Goal: Task Accomplishment & Management: Use online tool/utility

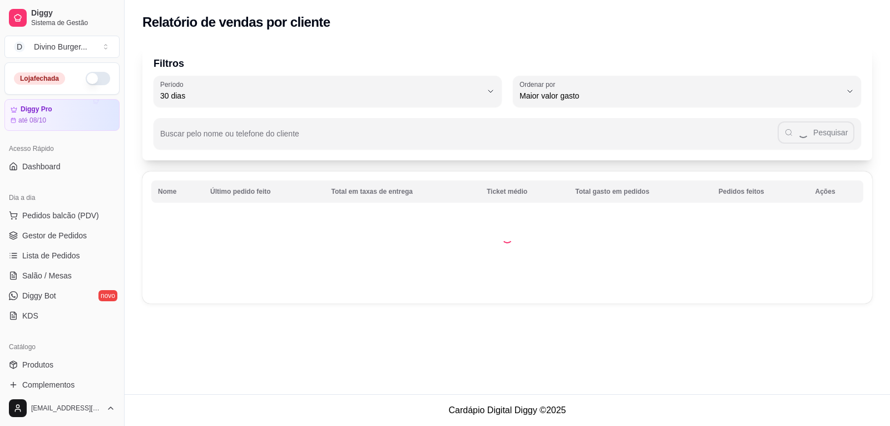
select select "30"
select select "HIGHEST_TOTAL_SPENT_WITH_ORDERS"
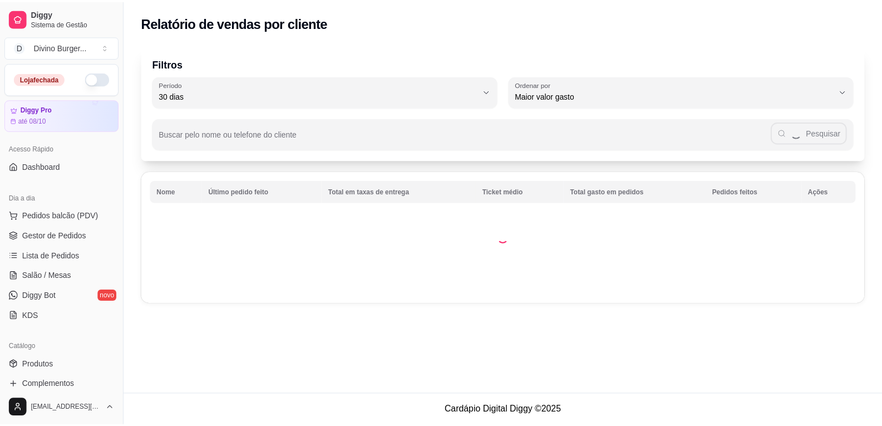
scroll to position [334, 0]
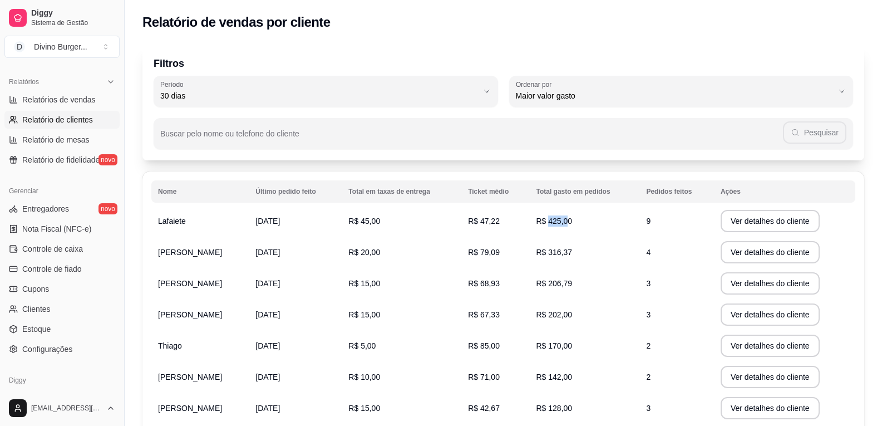
drag, startPoint x: 551, startPoint y: 219, endPoint x: 574, endPoint y: 219, distance: 23.4
click at [571, 219] on span "R$ 425,00" at bounding box center [554, 220] width 36 height 9
click at [587, 225] on td "R$ 425,00" at bounding box center [584, 220] width 110 height 31
drag, startPoint x: 549, startPoint y: 248, endPoint x: 594, endPoint y: 253, distance: 45.3
click at [586, 253] on td "R$ 316,37" at bounding box center [584, 251] width 110 height 31
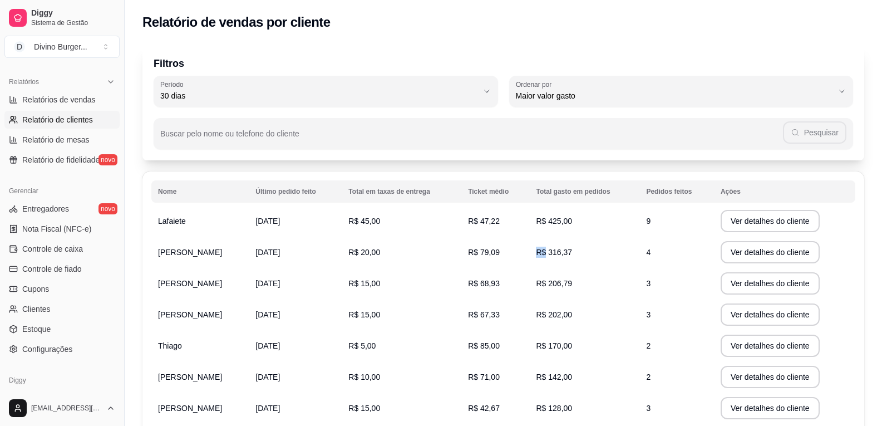
click at [594, 252] on td "R$ 316,37" at bounding box center [584, 251] width 110 height 31
drag, startPoint x: 551, startPoint y: 279, endPoint x: 579, endPoint y: 278, distance: 27.3
click at [579, 278] on td "R$ 206,79" at bounding box center [584, 283] width 110 height 31
drag, startPoint x: 580, startPoint y: 280, endPoint x: 571, endPoint y: 283, distance: 9.3
click at [579, 280] on td "R$ 206,79" at bounding box center [584, 283] width 110 height 31
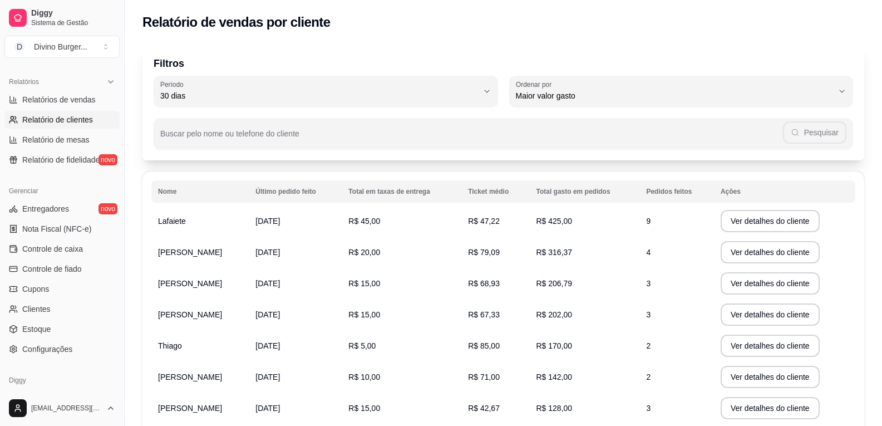
drag, startPoint x: 542, startPoint y: 314, endPoint x: 598, endPoint y: 319, distance: 56.4
click at [598, 319] on td "R$ 202,00" at bounding box center [584, 314] width 110 height 31
click at [592, 324] on td "R$ 202,00" at bounding box center [584, 314] width 110 height 31
drag, startPoint x: 553, startPoint y: 342, endPoint x: 580, endPoint y: 344, distance: 26.8
click at [578, 344] on td "R$ 170,00" at bounding box center [584, 345] width 110 height 31
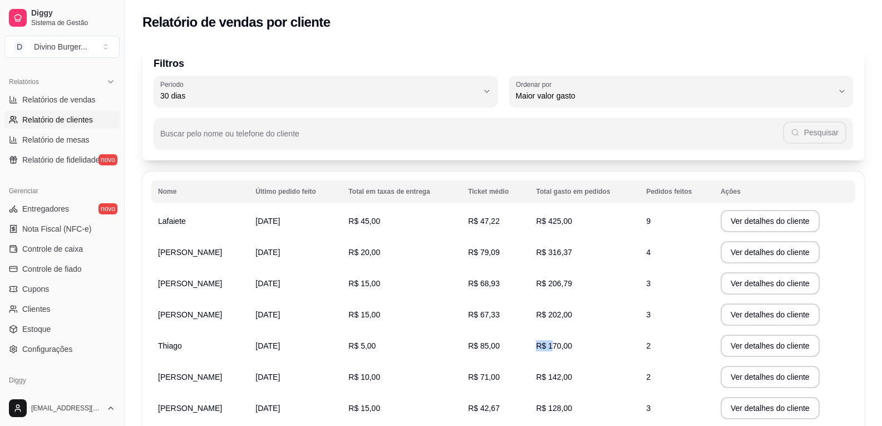
click at [583, 349] on td "R$ 170,00" at bounding box center [584, 345] width 110 height 31
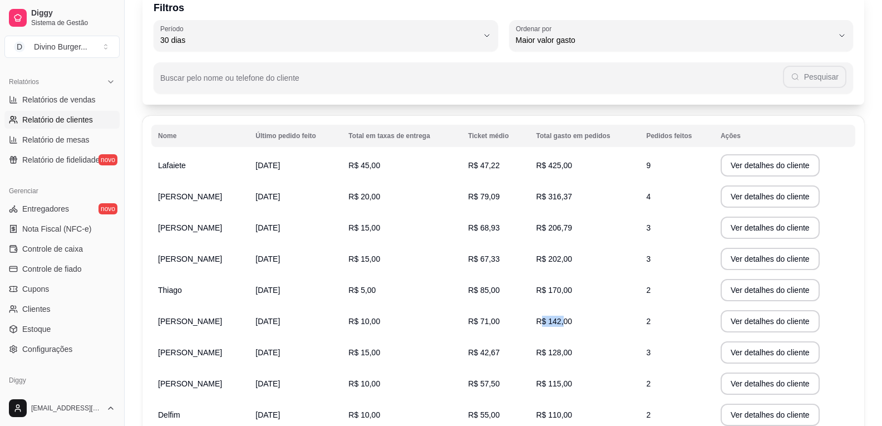
drag, startPoint x: 544, startPoint y: 321, endPoint x: 586, endPoint y: 324, distance: 41.8
click at [576, 322] on td "R$ 142,00" at bounding box center [584, 320] width 110 height 31
click at [592, 329] on td "R$ 142,00" at bounding box center [584, 320] width 110 height 31
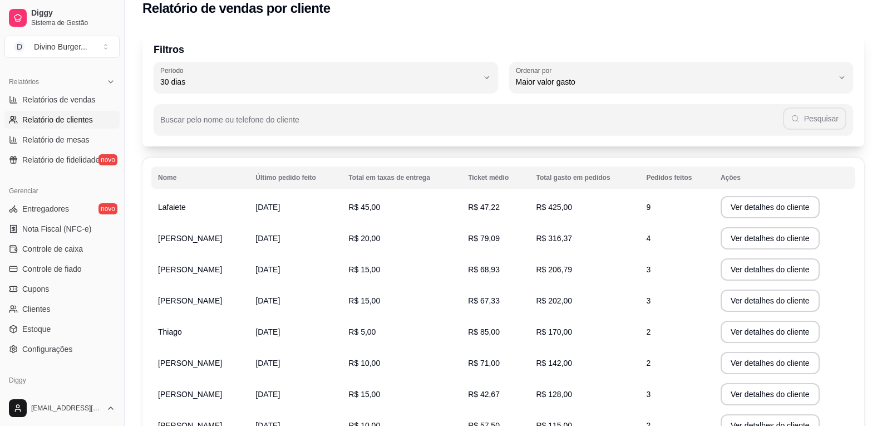
scroll to position [0, 0]
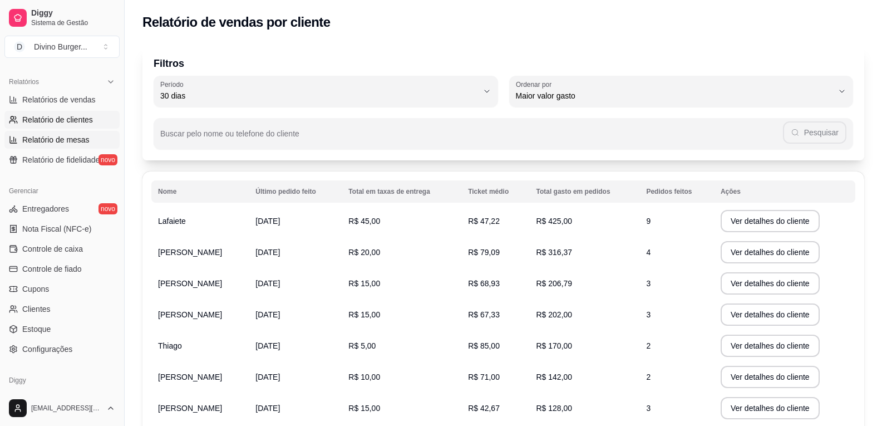
click at [59, 136] on span "Relatório de mesas" at bounding box center [55, 139] width 67 height 11
select select "TOTAL_OF_ORDERS"
select select "7"
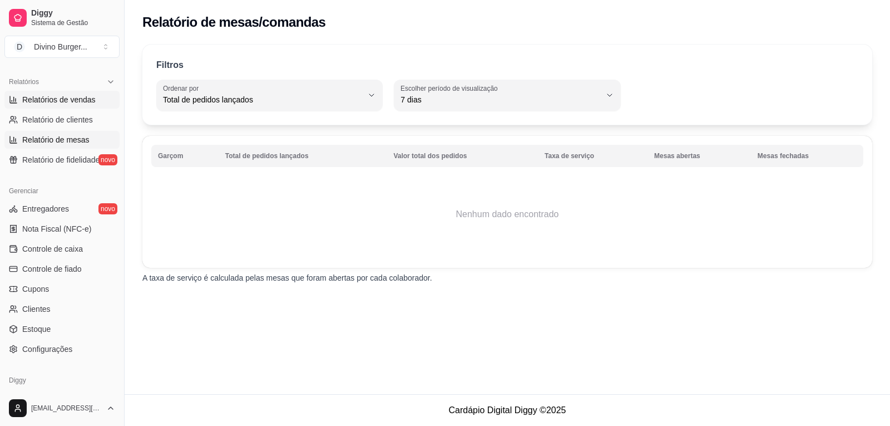
click at [62, 98] on span "Relatórios de vendas" at bounding box center [58, 99] width 73 height 11
select select "ALL"
select select "0"
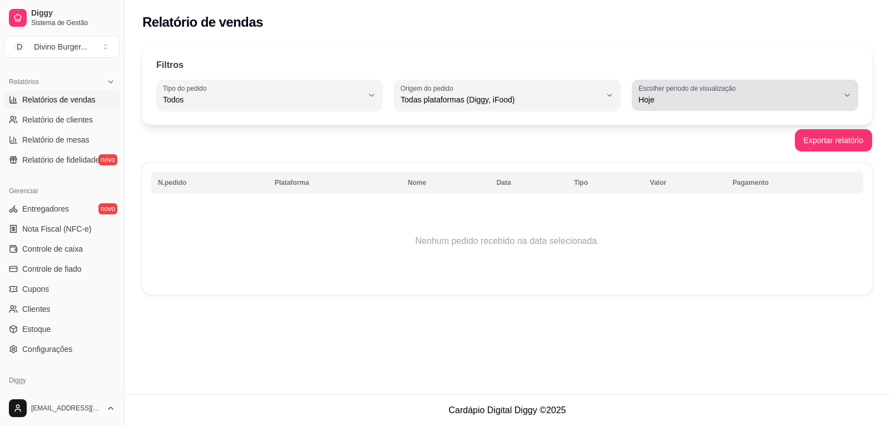
click at [680, 101] on span "Hoje" at bounding box center [739, 99] width 200 height 11
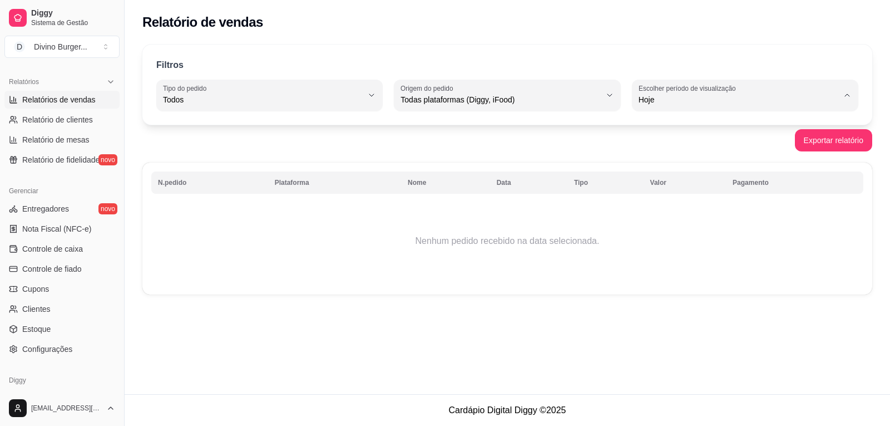
click at [678, 142] on span "Ontem" at bounding box center [740, 144] width 190 height 11
type input "1"
select select "1"
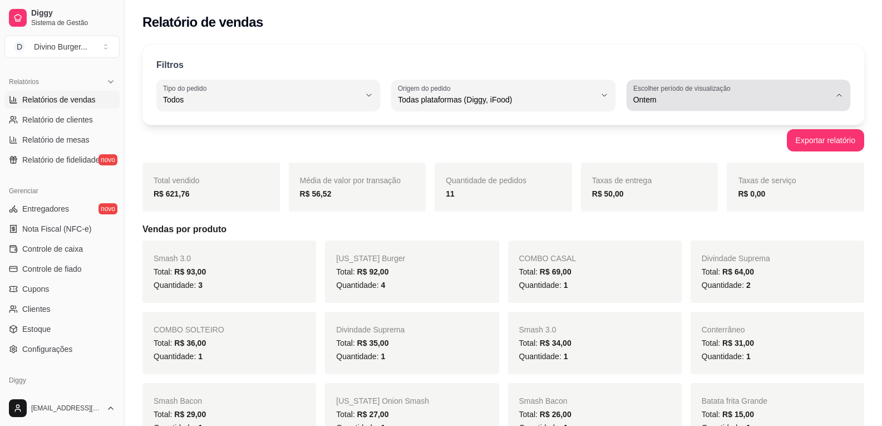
click at [675, 102] on span "Ontem" at bounding box center [731, 99] width 197 height 11
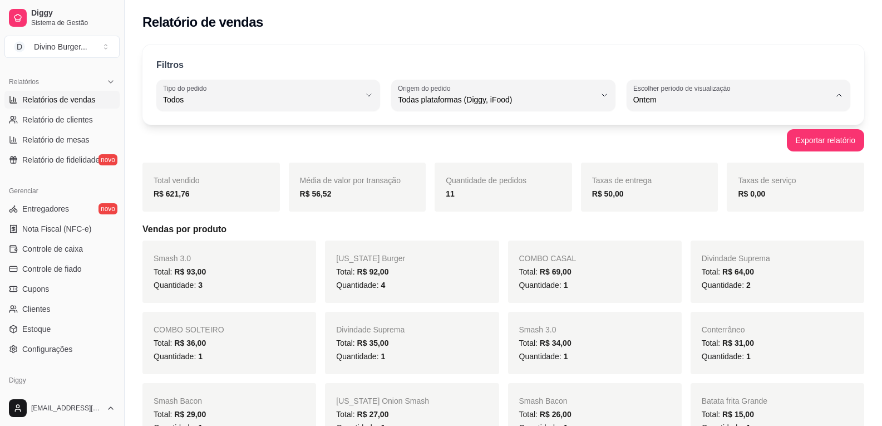
click at [655, 238] on span "Customizado" at bounding box center [732, 235] width 187 height 11
type input "-1"
select select "-1"
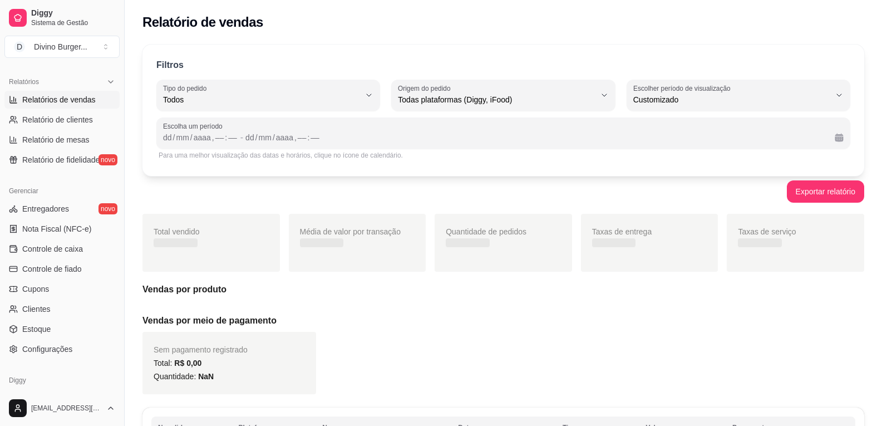
scroll to position [11, 0]
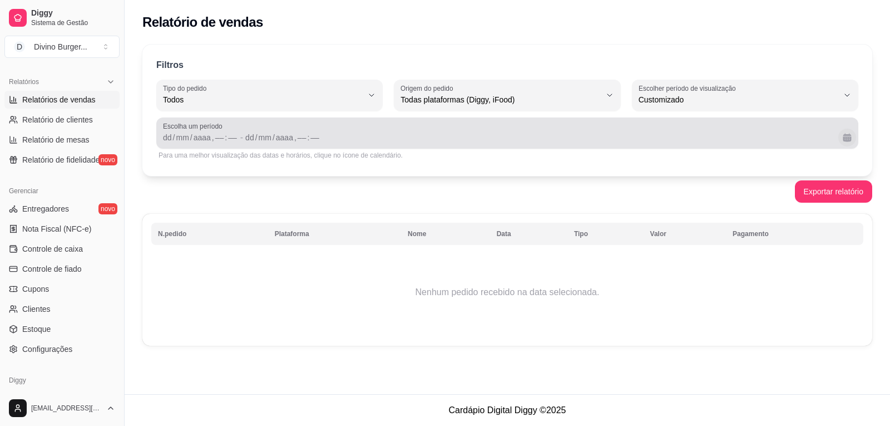
click at [847, 139] on button "Calendário" at bounding box center [847, 138] width 18 height 18
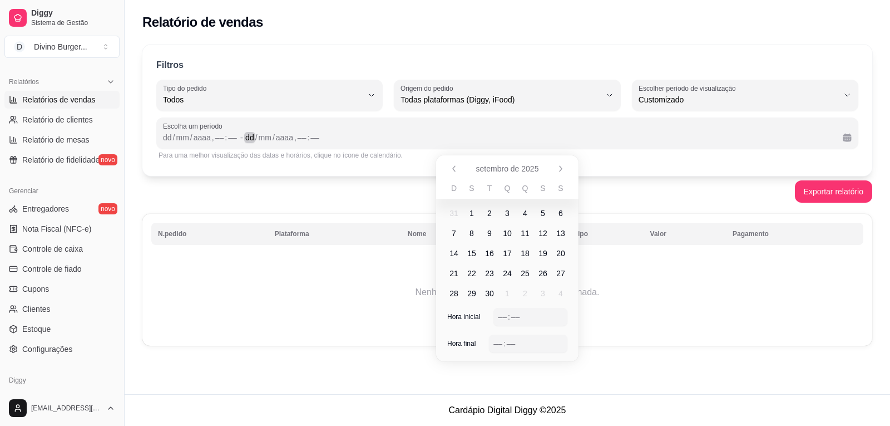
click at [625, 142] on div "dd / mm / aaaa , –– : ––" at bounding box center [539, 137] width 589 height 13
click at [459, 168] on button "Anterior" at bounding box center [454, 169] width 18 height 18
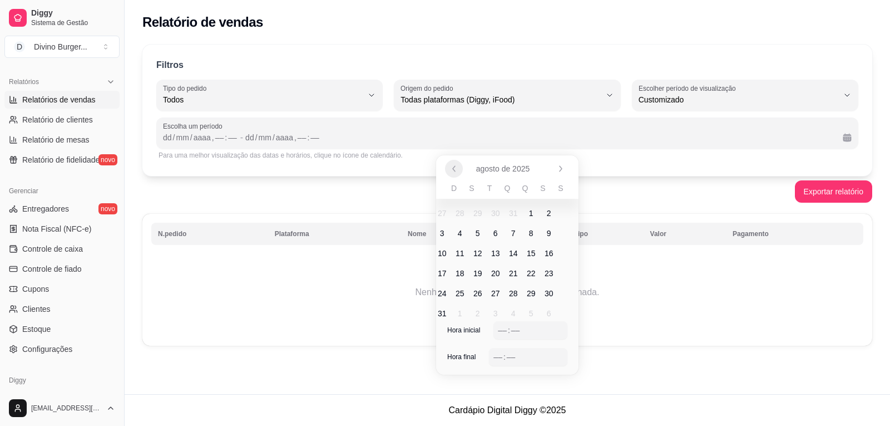
click at [459, 168] on button "Anterior" at bounding box center [454, 169] width 18 height 18
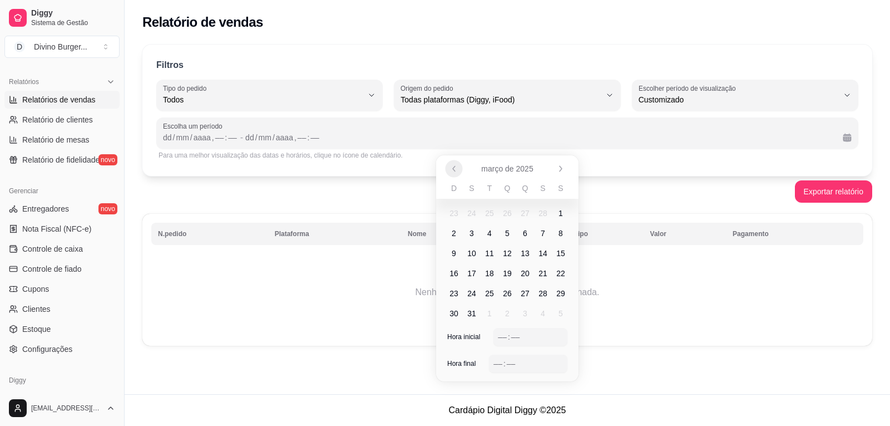
click at [459, 168] on button "Anterior" at bounding box center [453, 168] width 17 height 17
click at [512, 213] on span "1" at bounding box center [508, 213] width 18 height 18
click at [564, 170] on icon "Próximo" at bounding box center [560, 168] width 9 height 9
click at [563, 170] on icon "Próximo" at bounding box center [560, 168] width 9 height 9
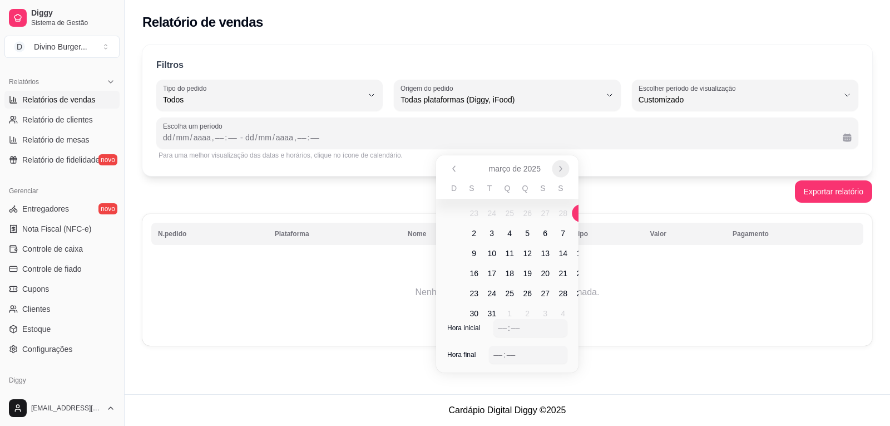
click at [563, 171] on icon "Próximo" at bounding box center [560, 168] width 9 height 9
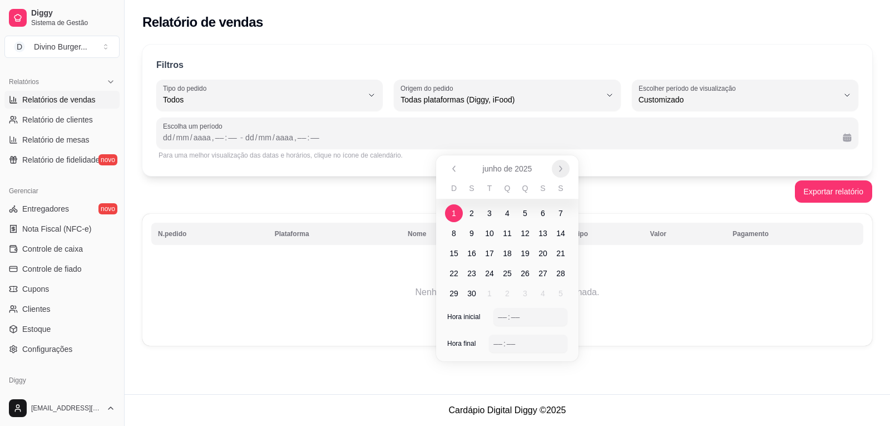
click at [559, 171] on icon "Próximo" at bounding box center [560, 168] width 9 height 9
click at [560, 170] on icon "Próximo" at bounding box center [560, 168] width 9 height 9
click at [560, 171] on icon "Próximo" at bounding box center [560, 168] width 9 height 9
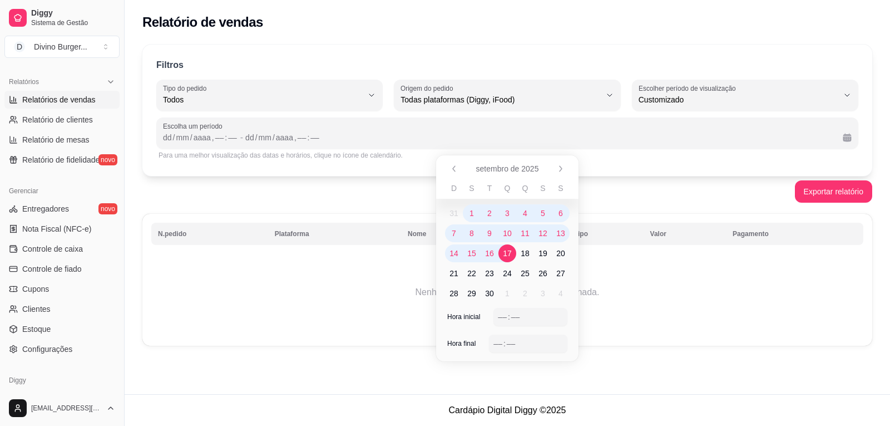
click at [512, 252] on span "17" at bounding box center [508, 253] width 18 height 18
click at [498, 315] on div "––" at bounding box center [502, 316] width 11 height 11
click at [497, 339] on div "––" at bounding box center [497, 343] width 11 height 11
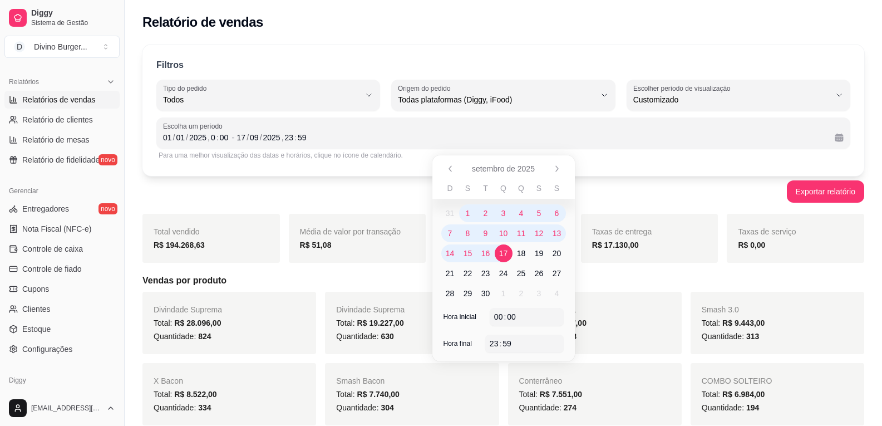
click at [626, 198] on div "Exportar relatório" at bounding box center [503, 191] width 722 height 22
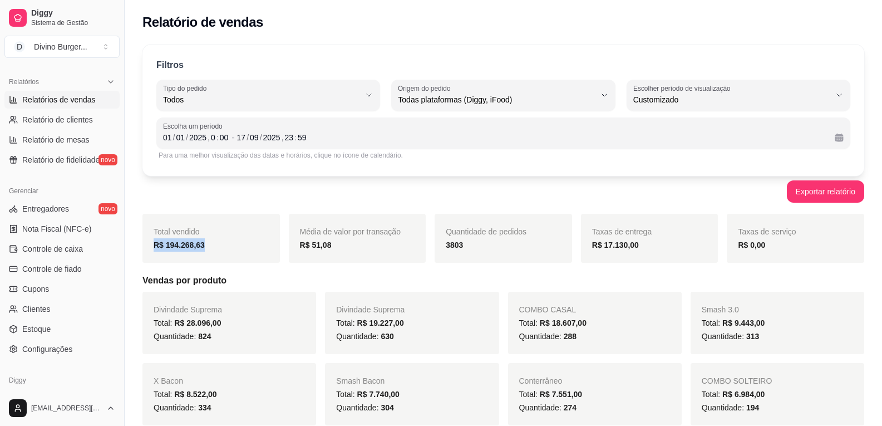
drag, startPoint x: 200, startPoint y: 246, endPoint x: 149, endPoint y: 247, distance: 51.8
click at [149, 247] on div "Total vendido R$ 194.268,63" at bounding box center [210, 238] width 137 height 49
click at [189, 200] on div "Exportar relatório" at bounding box center [503, 191] width 722 height 22
drag, startPoint x: 162, startPoint y: 248, endPoint x: 212, endPoint y: 245, distance: 49.6
click at [212, 245] on div "R$ 194.268,63" at bounding box center [211, 244] width 115 height 13
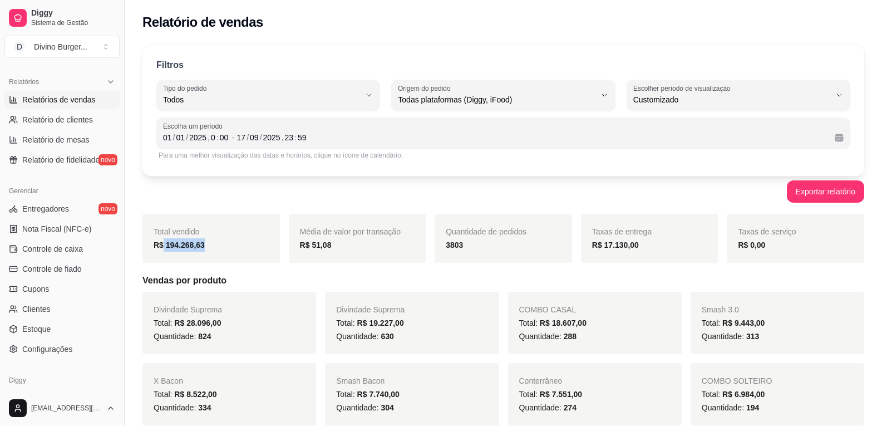
click at [211, 244] on div "R$ 194.268,63" at bounding box center [211, 244] width 115 height 13
drag, startPoint x: 165, startPoint y: 246, endPoint x: 205, endPoint y: 244, distance: 40.1
click at [205, 244] on div "R$ 194.268,63" at bounding box center [211, 244] width 115 height 13
click at [195, 196] on div "Exportar relatório" at bounding box center [503, 191] width 722 height 22
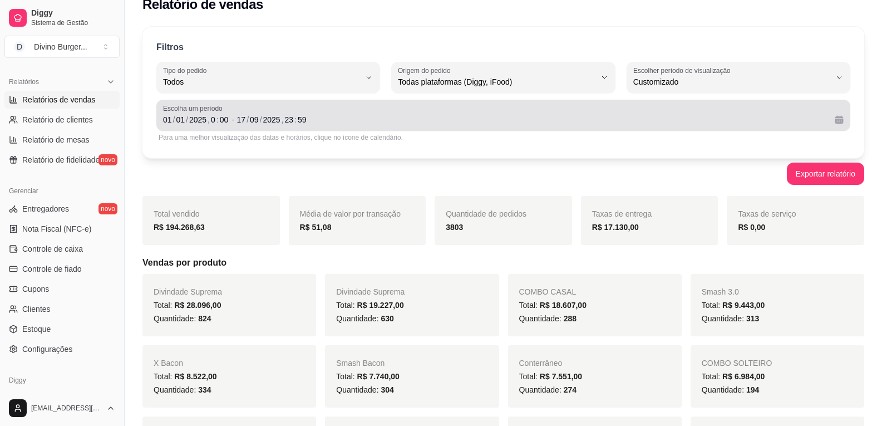
scroll to position [0, 0]
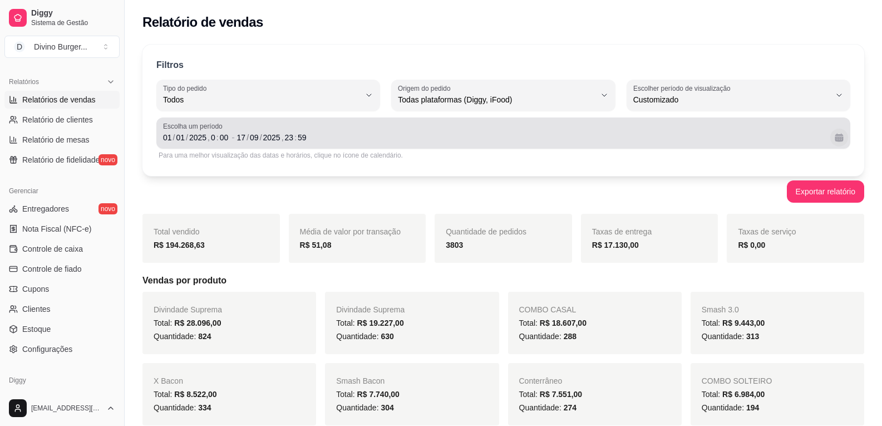
click at [836, 142] on button "Calendário" at bounding box center [839, 138] width 18 height 18
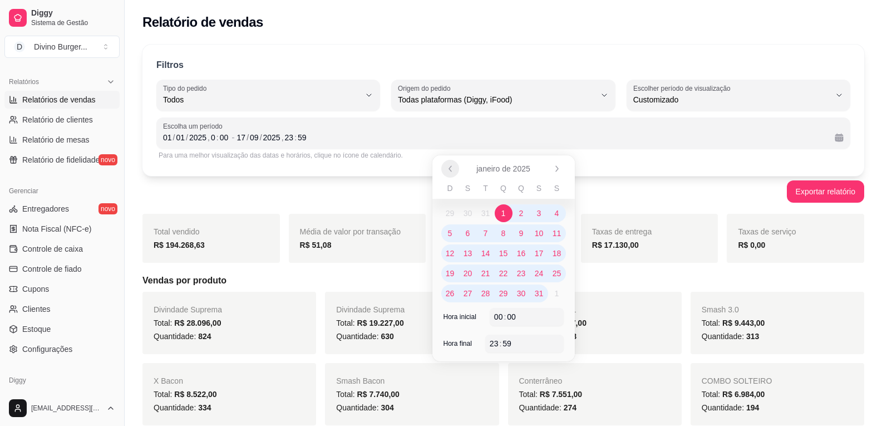
click at [455, 167] on button "Anterior" at bounding box center [450, 169] width 18 height 18
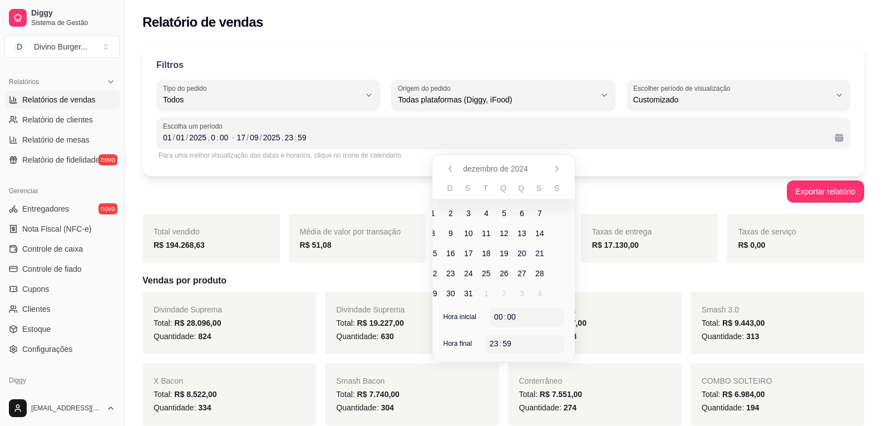
click at [455, 167] on button "Anterior" at bounding box center [450, 169] width 18 height 18
click at [455, 167] on button "Anterior" at bounding box center [449, 168] width 17 height 17
click at [453, 169] on icon "Anterior" at bounding box center [450, 168] width 9 height 9
click at [451, 170] on icon "Anterior" at bounding box center [450, 168] width 2 height 5
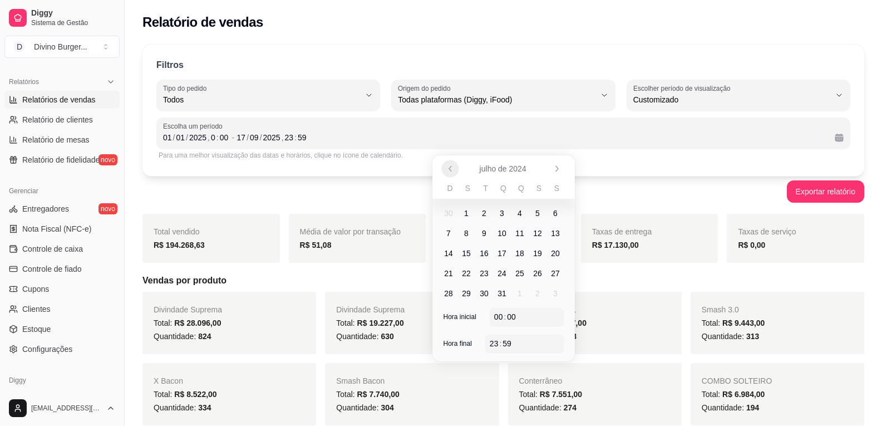
click at [451, 170] on icon "Anterior" at bounding box center [450, 168] width 2 height 5
click at [504, 212] on span "1" at bounding box center [503, 213] width 4 height 11
click at [553, 171] on icon "Próximo" at bounding box center [557, 168] width 9 height 9
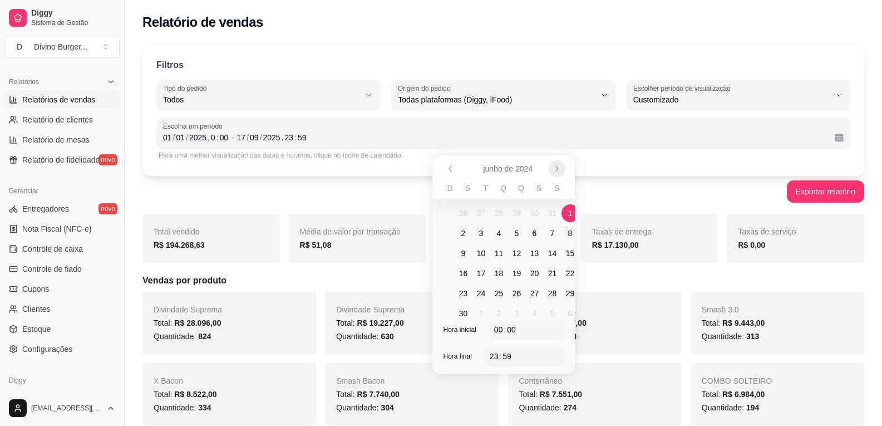
click at [552, 172] on button "Próximo" at bounding box center [556, 168] width 17 height 17
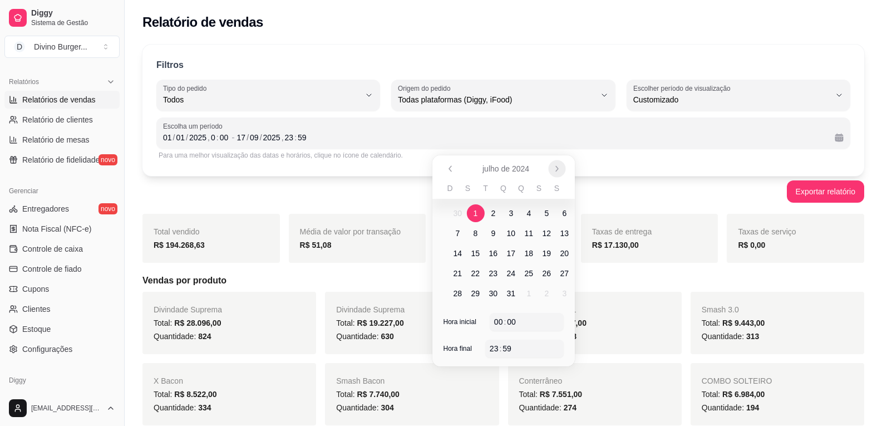
click at [551, 172] on button "Próximo" at bounding box center [556, 168] width 17 height 17
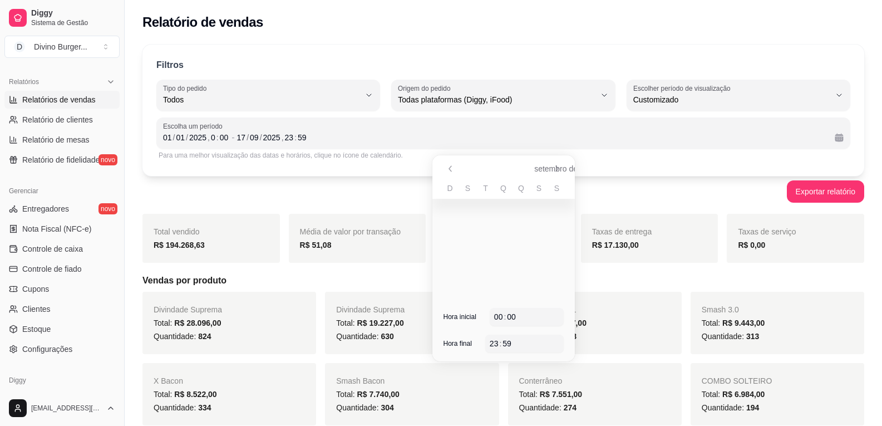
click at [551, 172] on div "setembro de 2024" at bounding box center [503, 168] width 142 height 27
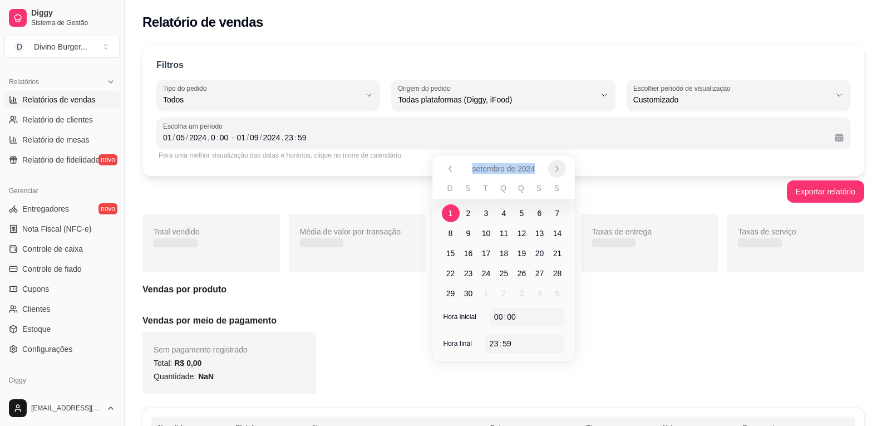
click at [551, 172] on button "Próximo" at bounding box center [557, 169] width 18 height 18
click at [551, 172] on div "outubro de 2024" at bounding box center [503, 168] width 142 height 27
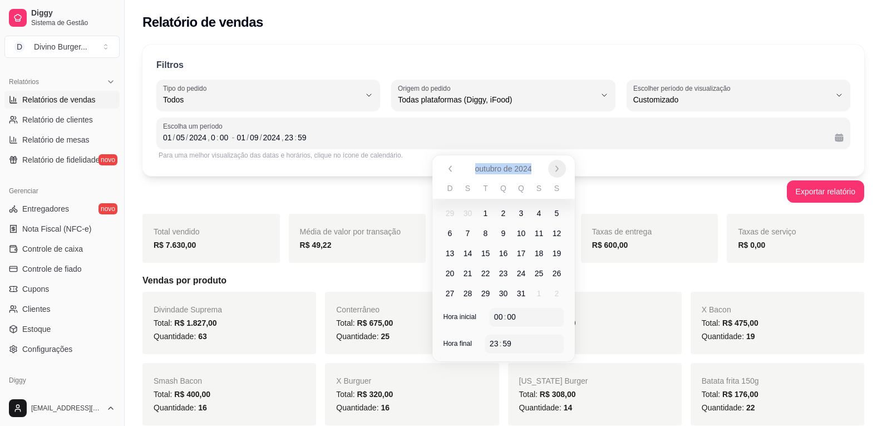
click at [553, 171] on icon "Próximo" at bounding box center [557, 168] width 9 height 9
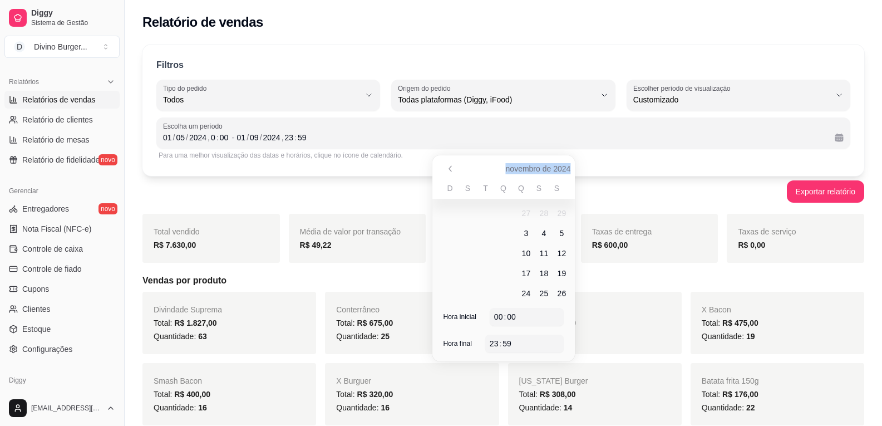
click at [553, 171] on icon "Próximo" at bounding box center [557, 168] width 9 height 9
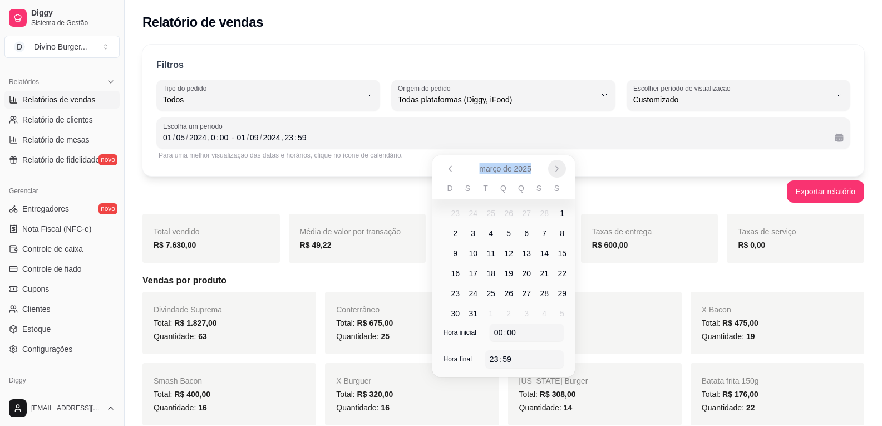
click at [553, 171] on icon "Próximo" at bounding box center [557, 168] width 9 height 9
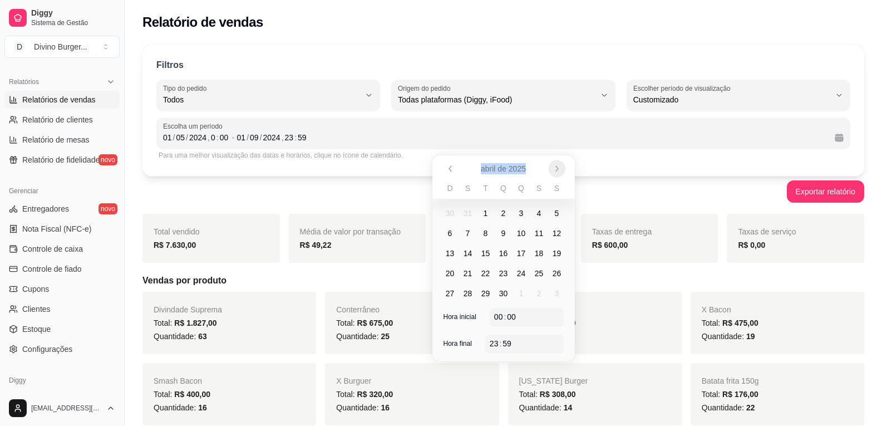
click at [551, 170] on button "Próximo" at bounding box center [556, 168] width 17 height 17
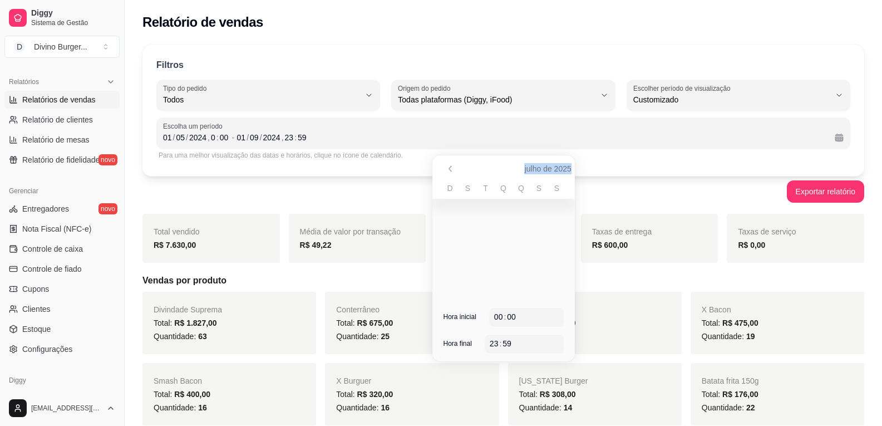
click at [550, 172] on button "Próximo" at bounding box center [557, 169] width 18 height 18
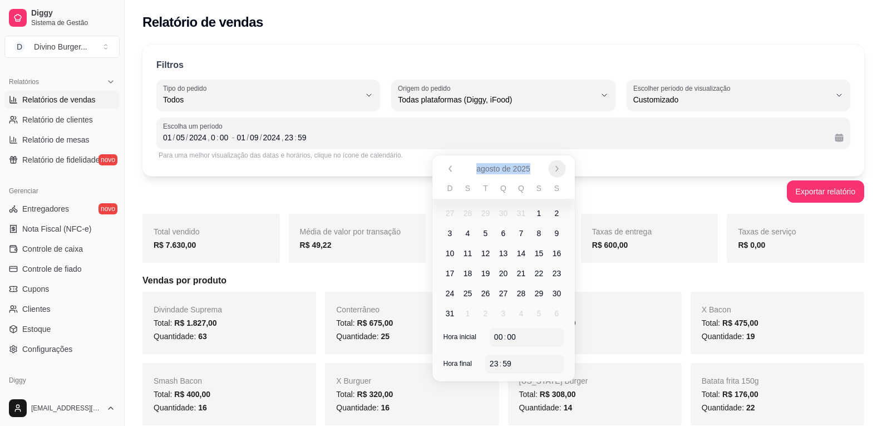
click at [550, 172] on button "Próximo" at bounding box center [556, 168] width 17 height 17
click at [503, 253] on span "17" at bounding box center [503, 253] width 9 height 11
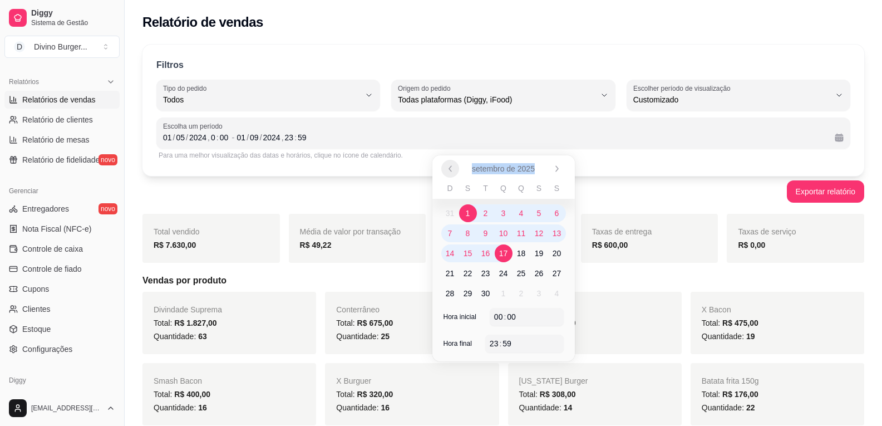
click at [450, 166] on icon "Anterior" at bounding box center [450, 168] width 9 height 9
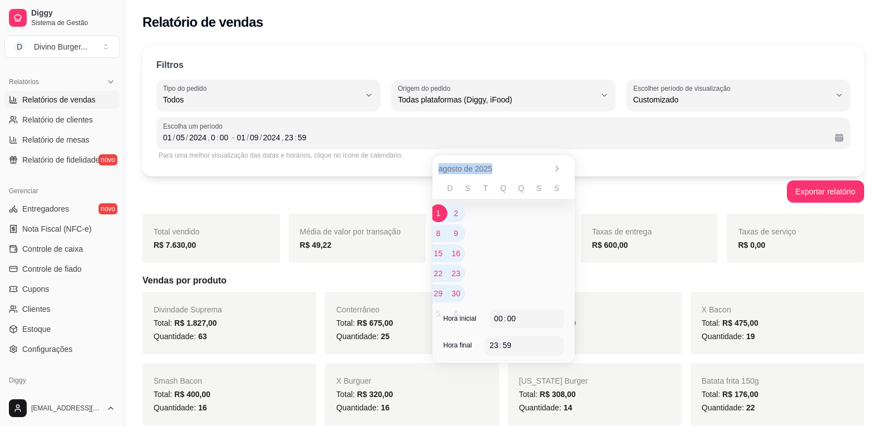
click at [450, 166] on icon "Anterior" at bounding box center [450, 168] width 9 height 9
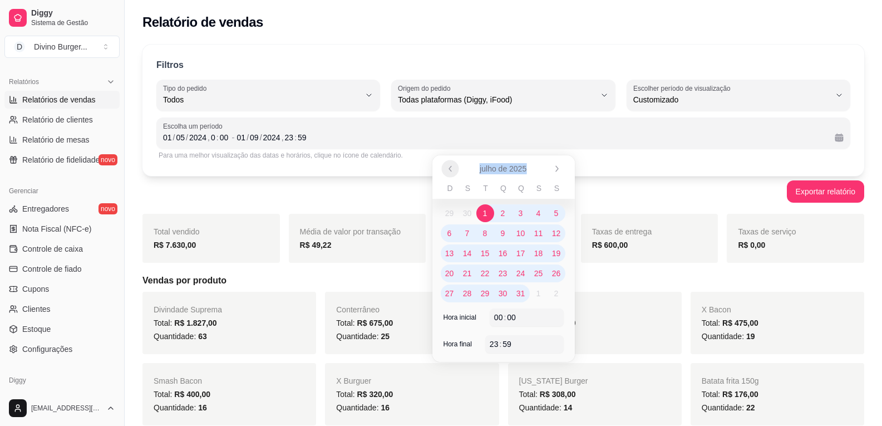
click at [450, 166] on icon "Anterior" at bounding box center [450, 168] width 9 height 9
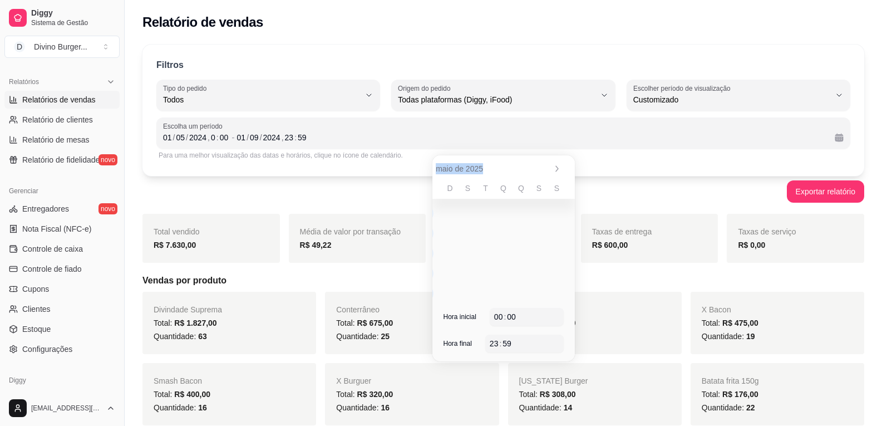
click at [450, 166] on icon "Anterior" at bounding box center [450, 168] width 9 height 9
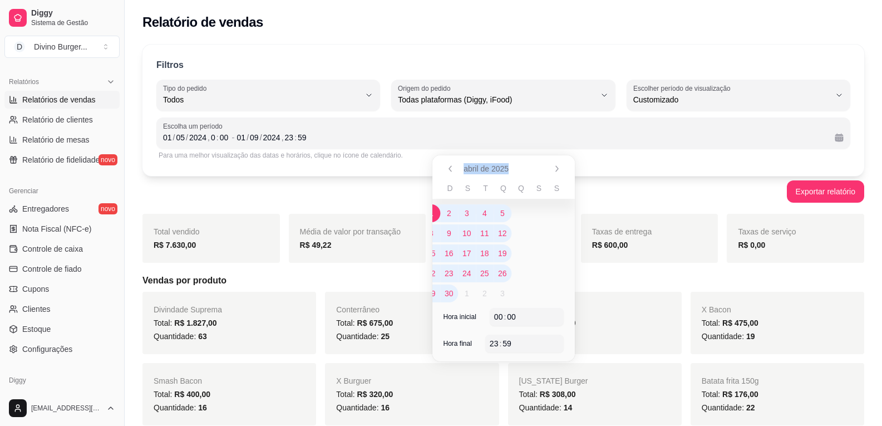
click at [450, 166] on icon "Anterior" at bounding box center [450, 168] width 9 height 9
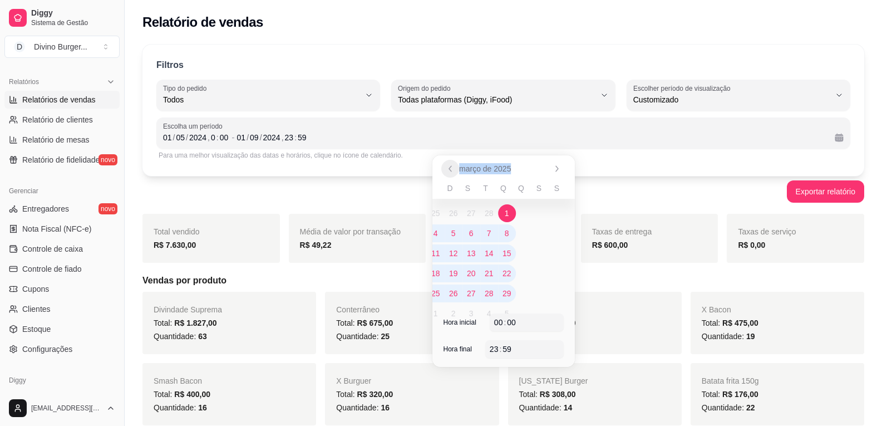
click at [450, 166] on icon "Anterior" at bounding box center [450, 168] width 9 height 9
click at [450, 167] on icon "Anterior" at bounding box center [450, 168] width 2 height 5
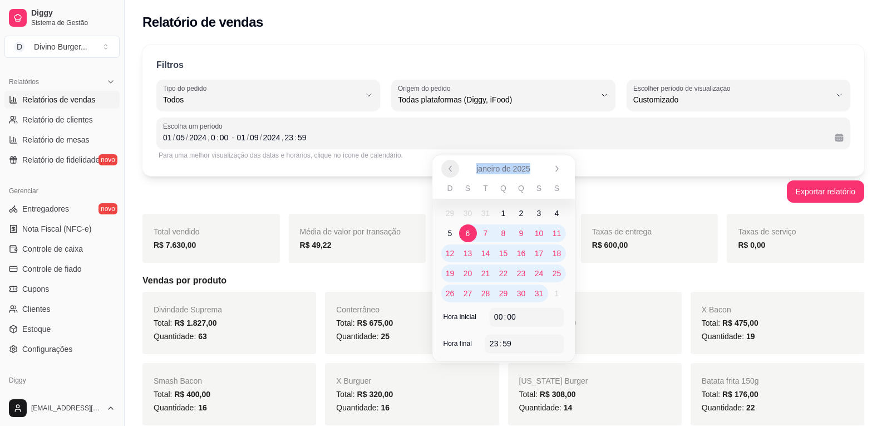
click at [452, 167] on icon "Anterior" at bounding box center [450, 168] width 9 height 9
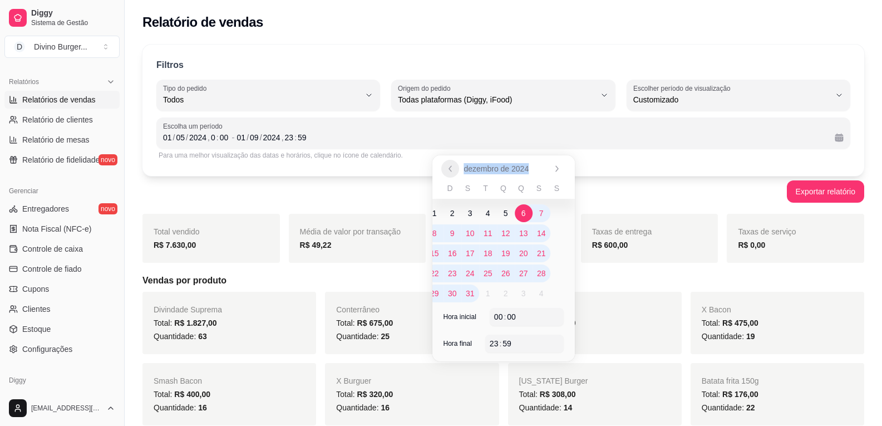
click at [452, 166] on icon "Anterior" at bounding box center [450, 168] width 9 height 9
click at [452, 167] on icon "Anterior" at bounding box center [450, 168] width 9 height 9
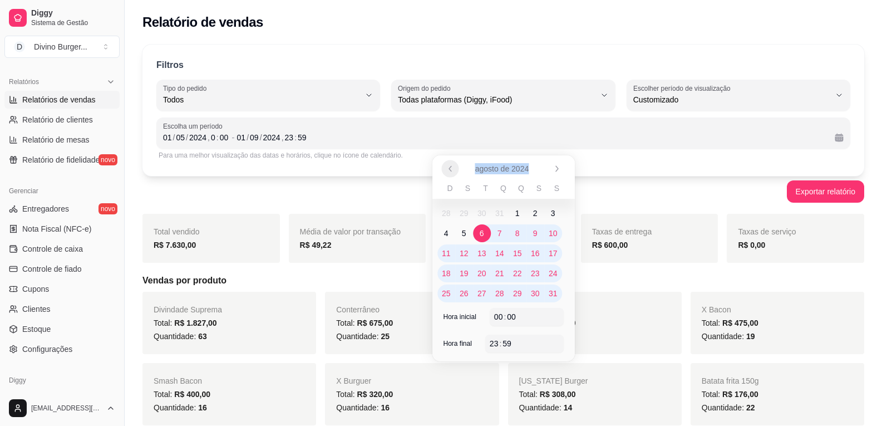
click at [451, 170] on icon "Anterior" at bounding box center [450, 168] width 2 height 5
click at [451, 173] on button "Anterior" at bounding box center [450, 169] width 18 height 18
click at [503, 209] on span "1" at bounding box center [503, 213] width 4 height 11
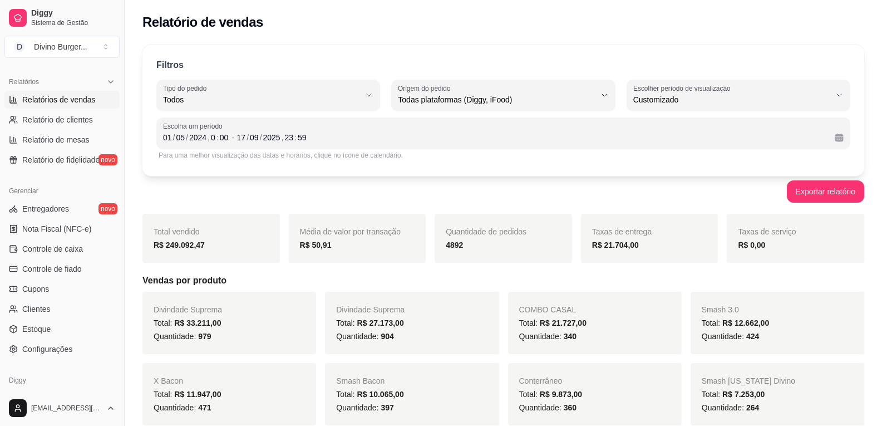
click at [608, 190] on div "Exportar relatório" at bounding box center [503, 191] width 722 height 22
click at [765, 34] on div "Relatório de vendas" at bounding box center [503, 19] width 757 height 38
click at [649, 14] on div "Relatório de vendas" at bounding box center [503, 22] width 722 height 18
click at [291, 19] on div "Relatório de vendas" at bounding box center [503, 22] width 722 height 18
